Goal: Information Seeking & Learning: Learn about a topic

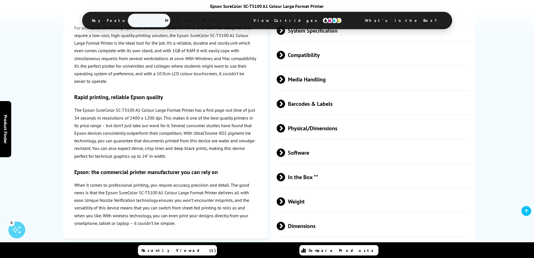
scroll to position [673, 0]
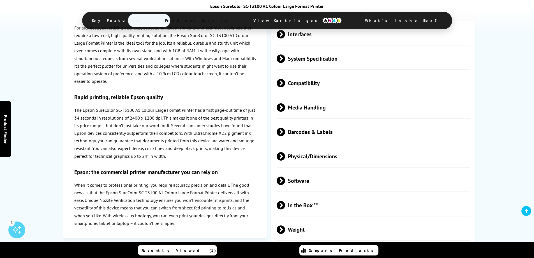
click at [297, 87] on span "Compatibility" at bounding box center [374, 83] width 194 height 21
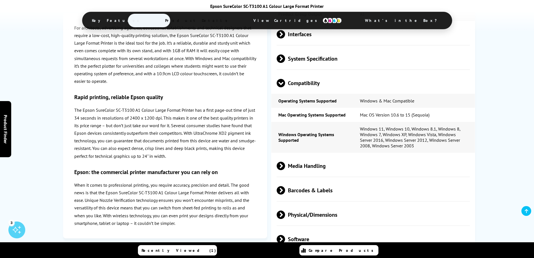
click at [297, 87] on span "Compatibility" at bounding box center [374, 83] width 194 height 21
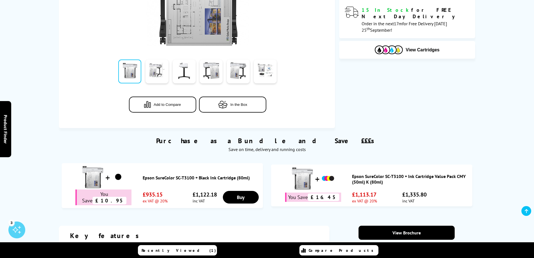
scroll to position [28, 0]
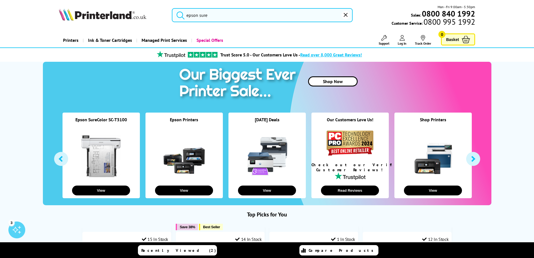
click at [219, 15] on input "epson sure" at bounding box center [262, 15] width 181 height 14
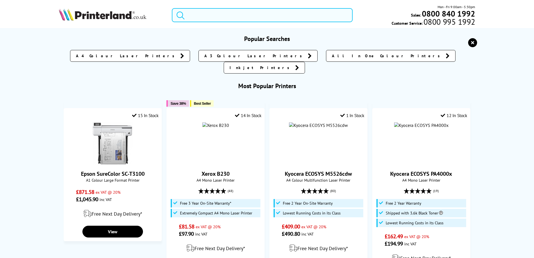
click at [209, 17] on input "search" at bounding box center [262, 15] width 181 height 14
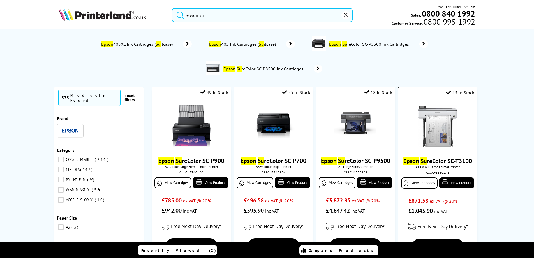
type input "epson su"
click at [433, 164] on link "Epson Su reColor SC-T3100" at bounding box center [438, 161] width 69 height 8
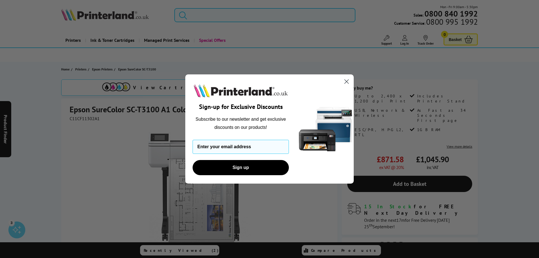
click at [348, 81] on circle "Close dialog" at bounding box center [346, 81] width 9 height 9
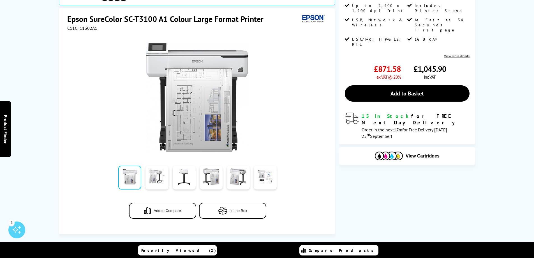
scroll to position [196, 0]
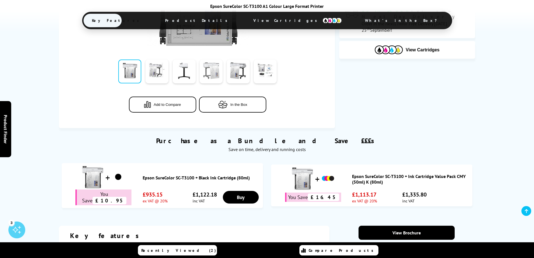
click at [215, 68] on link at bounding box center [211, 71] width 23 height 24
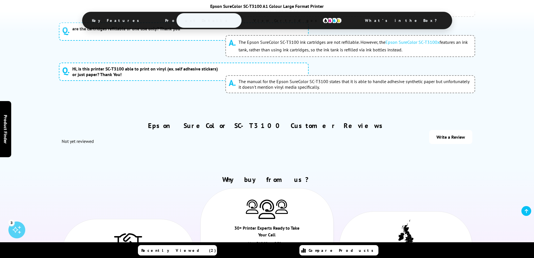
scroll to position [2717, 0]
